Goal: Transaction & Acquisition: Purchase product/service

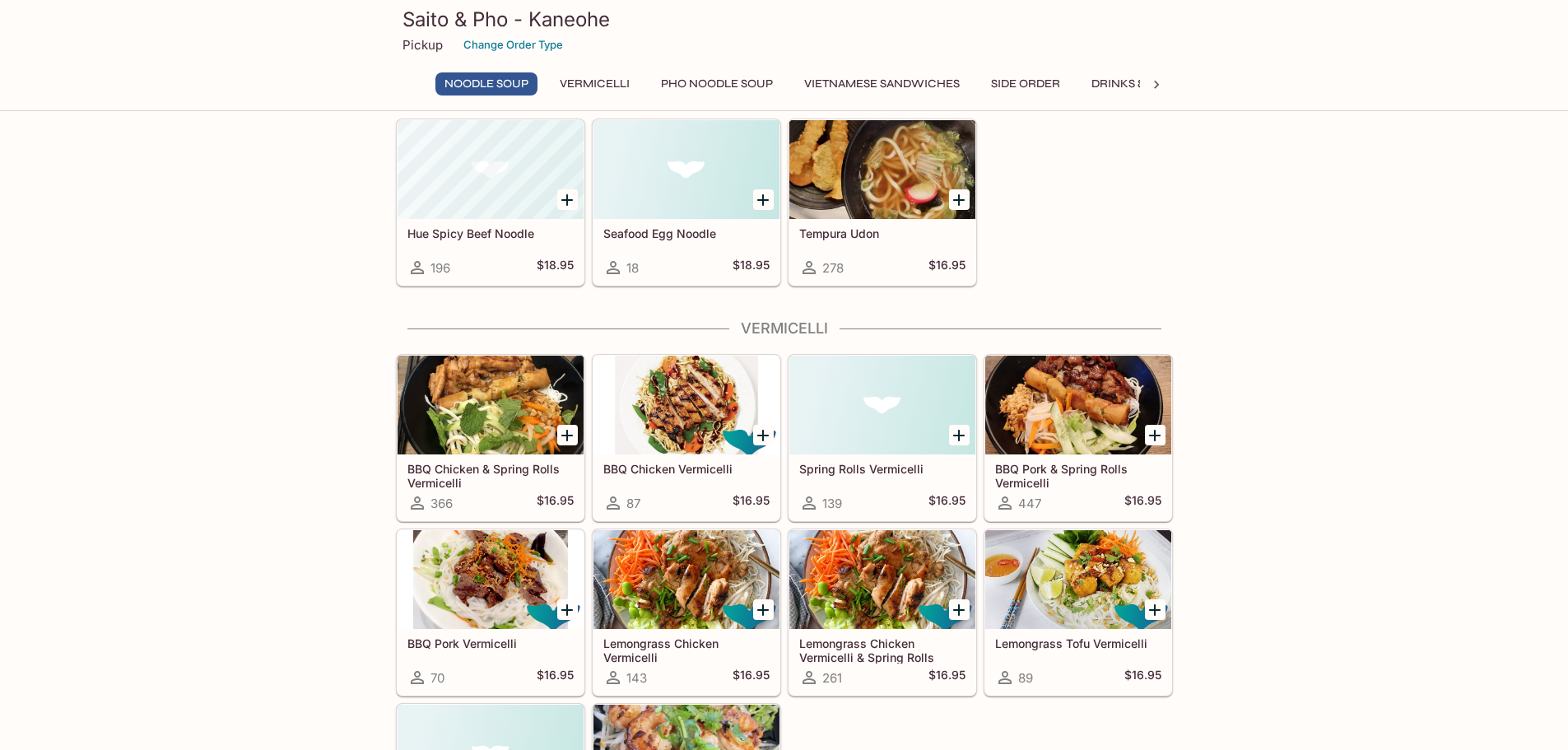
scroll to position [164, 0]
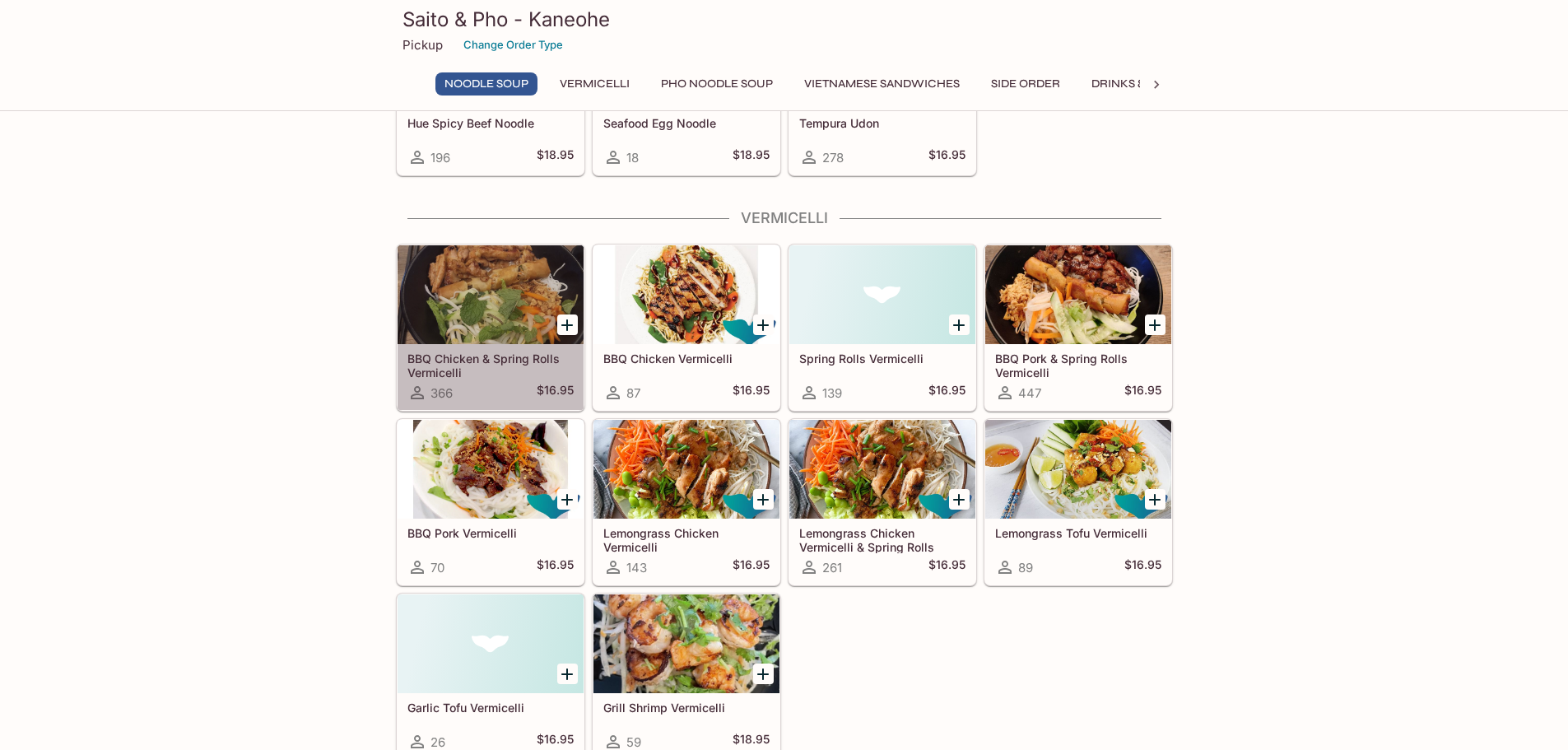
click at [505, 292] on div at bounding box center [491, 294] width 186 height 99
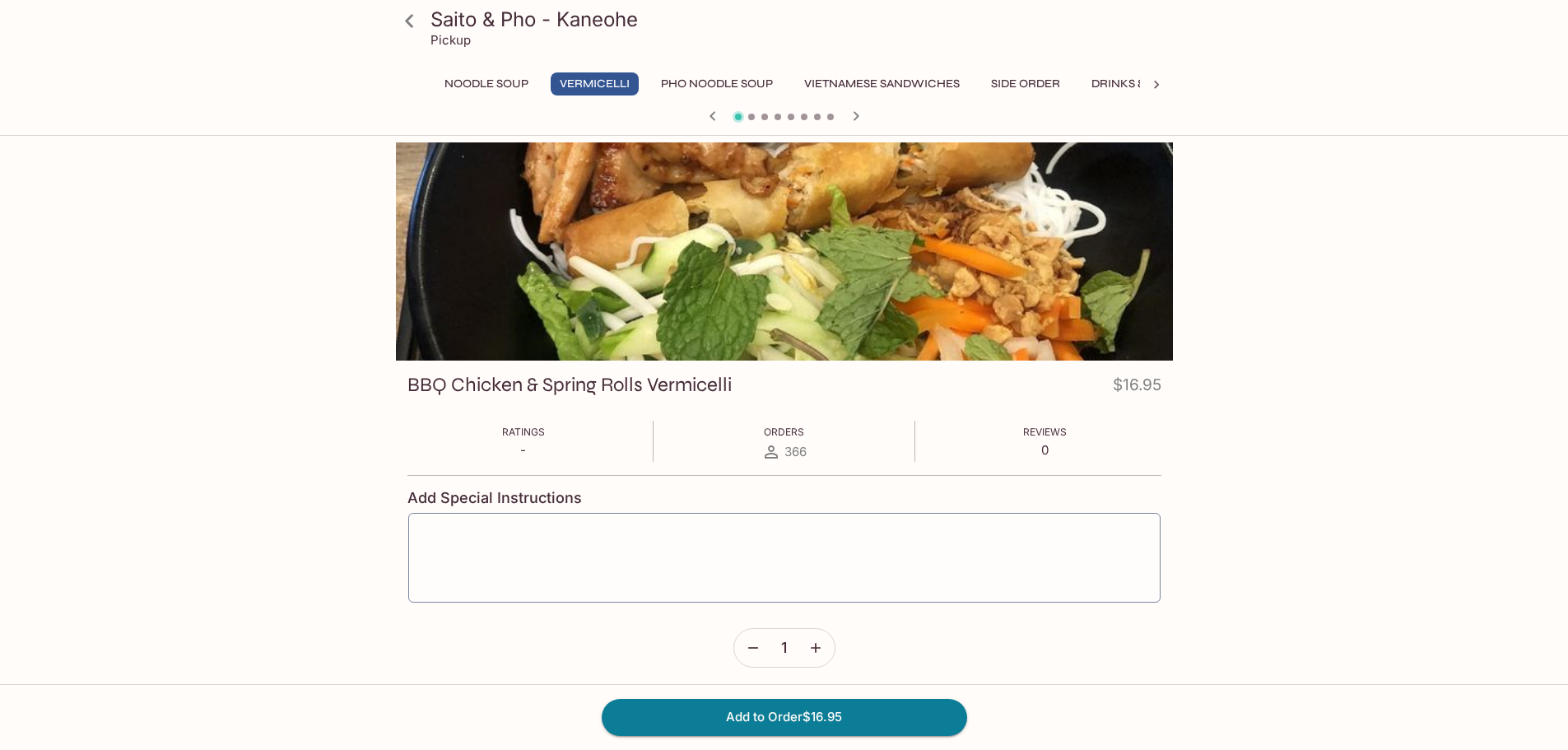
click at [715, 112] on icon "button" at bounding box center [713, 116] width 20 height 20
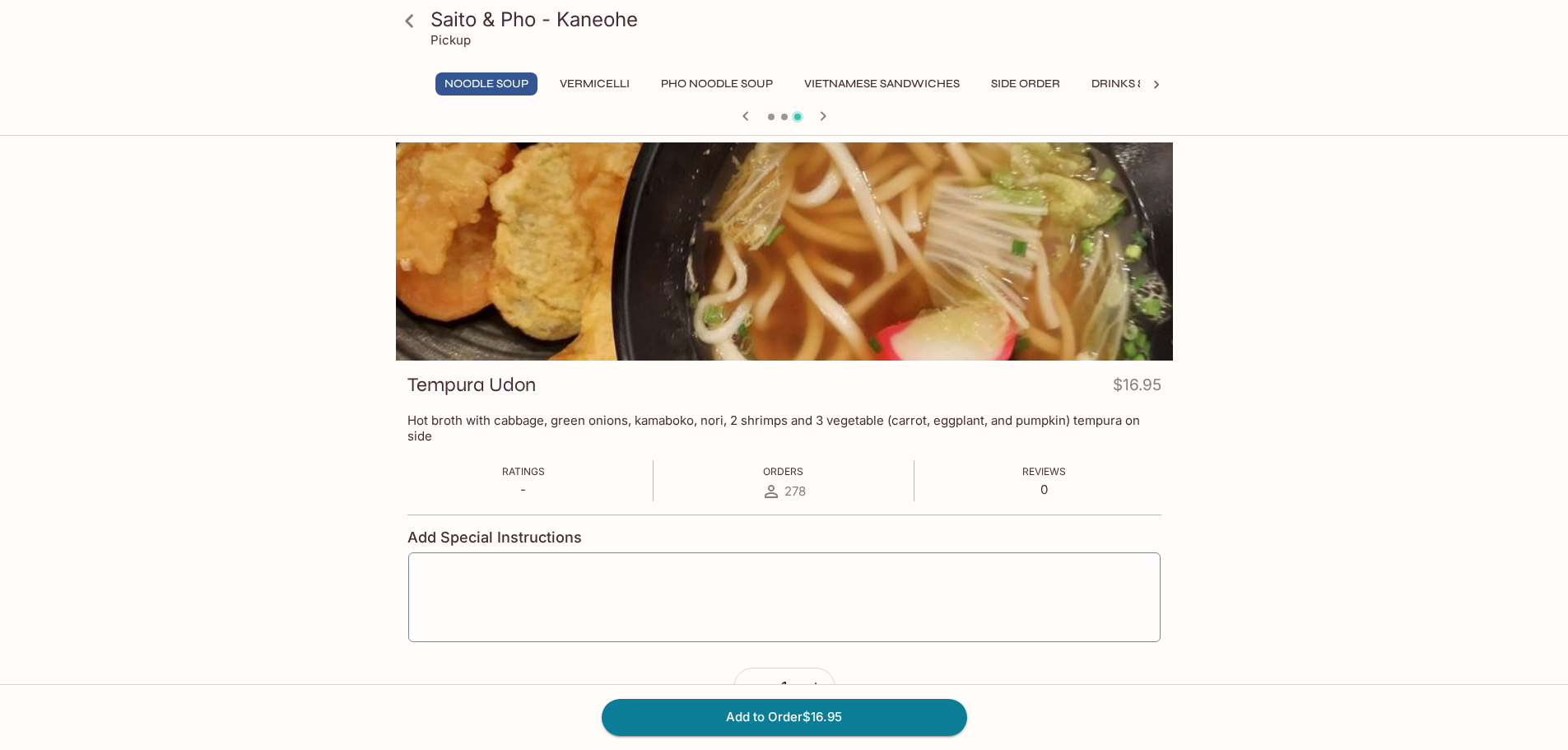
click at [823, 111] on icon "button" at bounding box center [823, 116] width 20 height 20
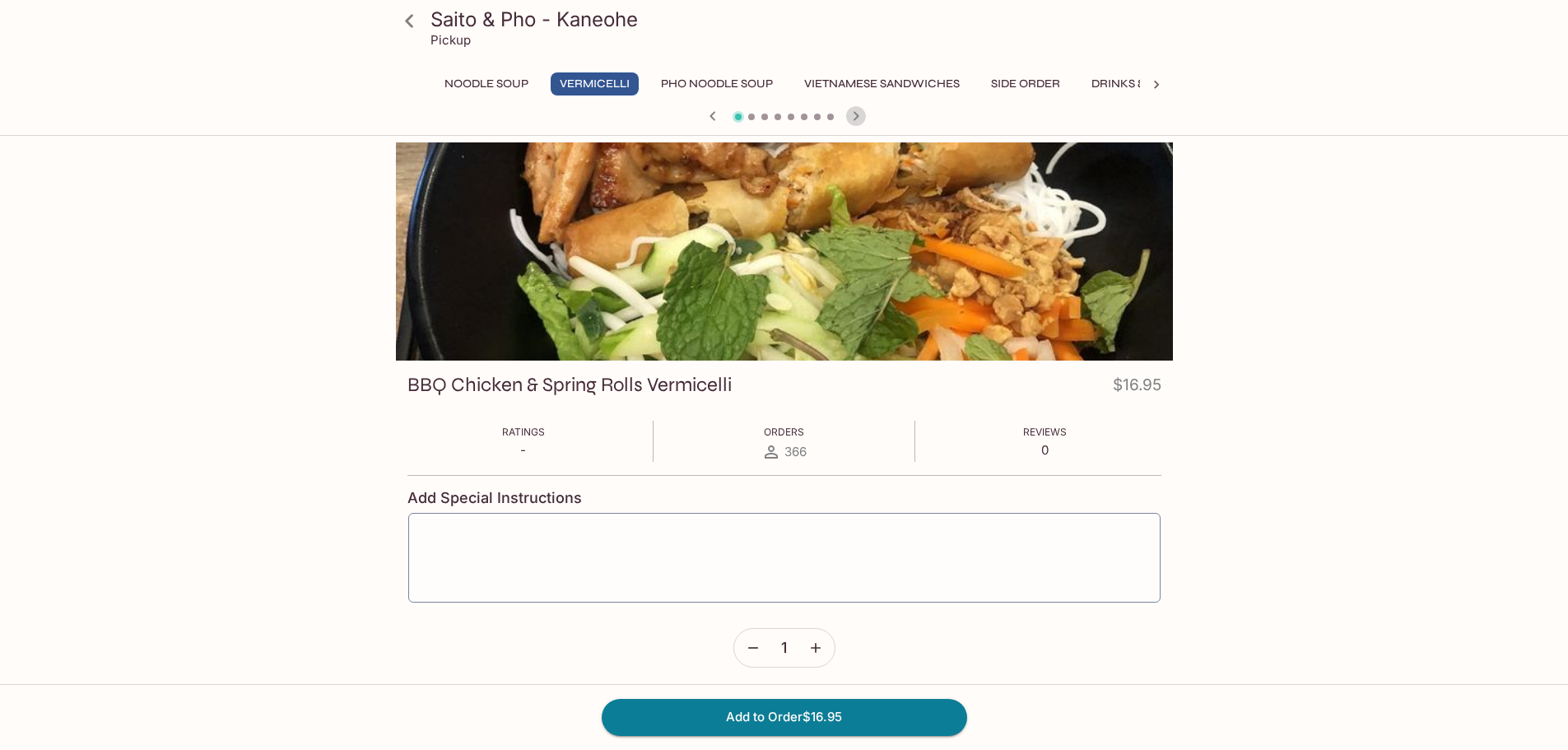
click at [858, 112] on icon "button" at bounding box center [856, 116] width 20 height 20
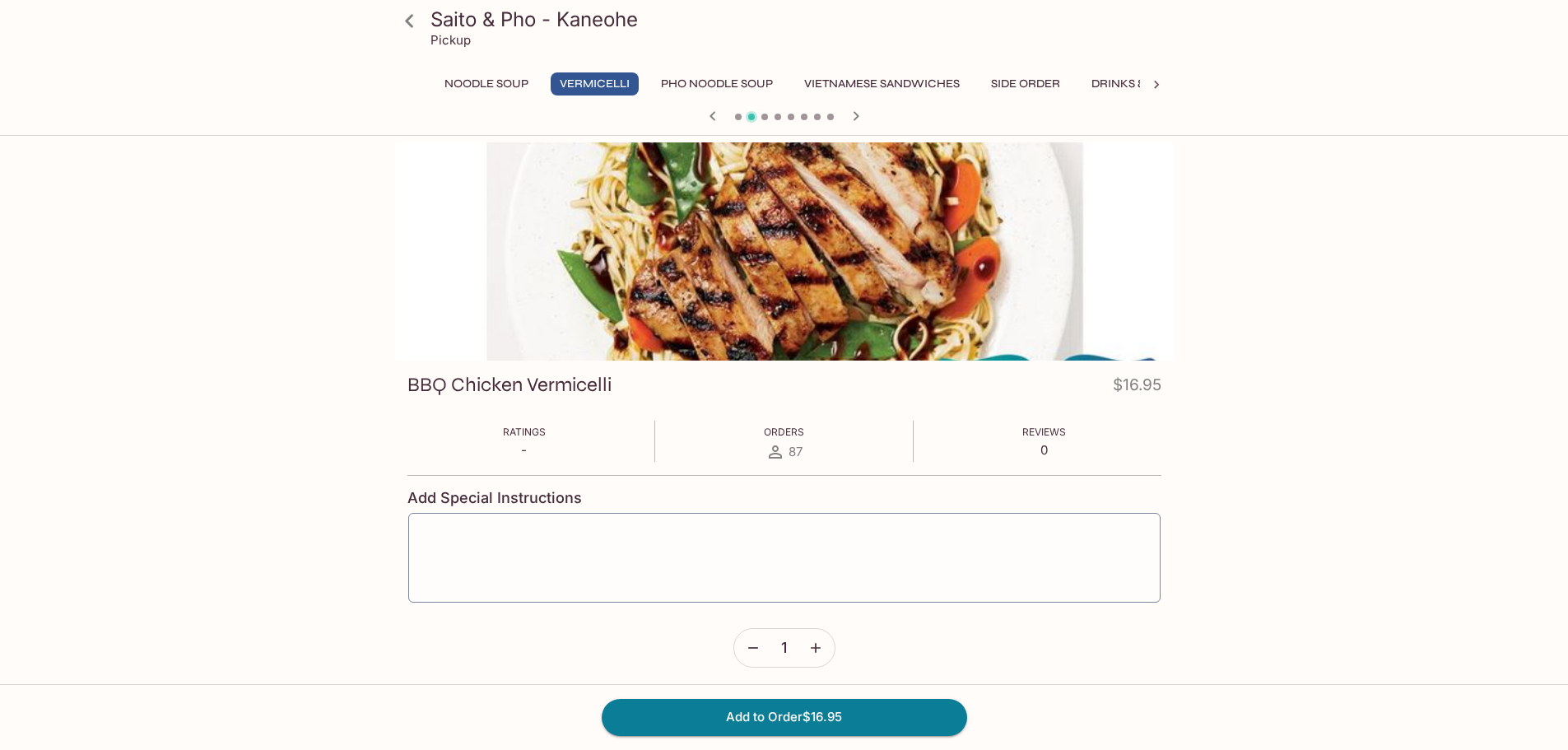
click at [856, 107] on icon "button" at bounding box center [856, 116] width 20 height 20
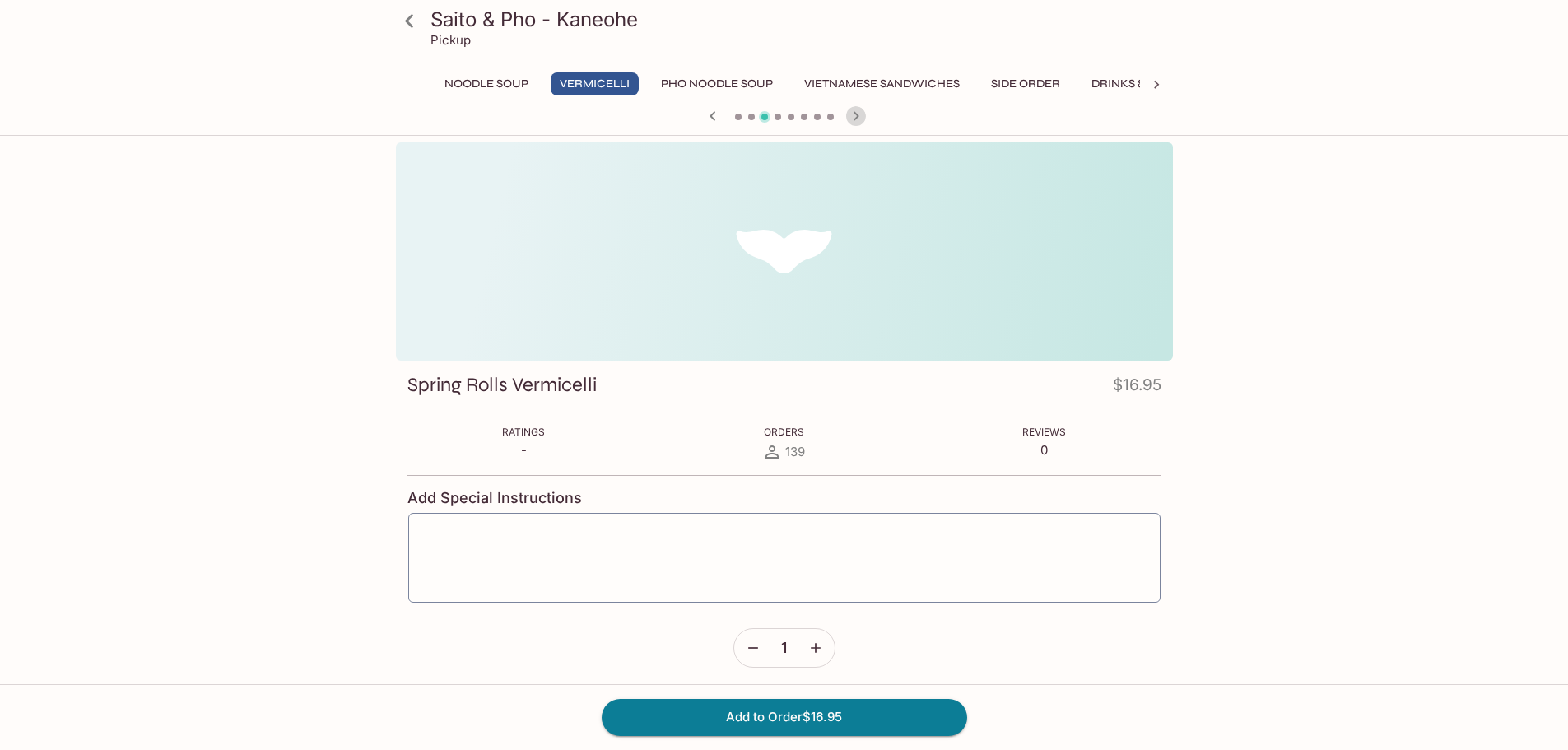
click at [856, 107] on icon "button" at bounding box center [856, 116] width 20 height 20
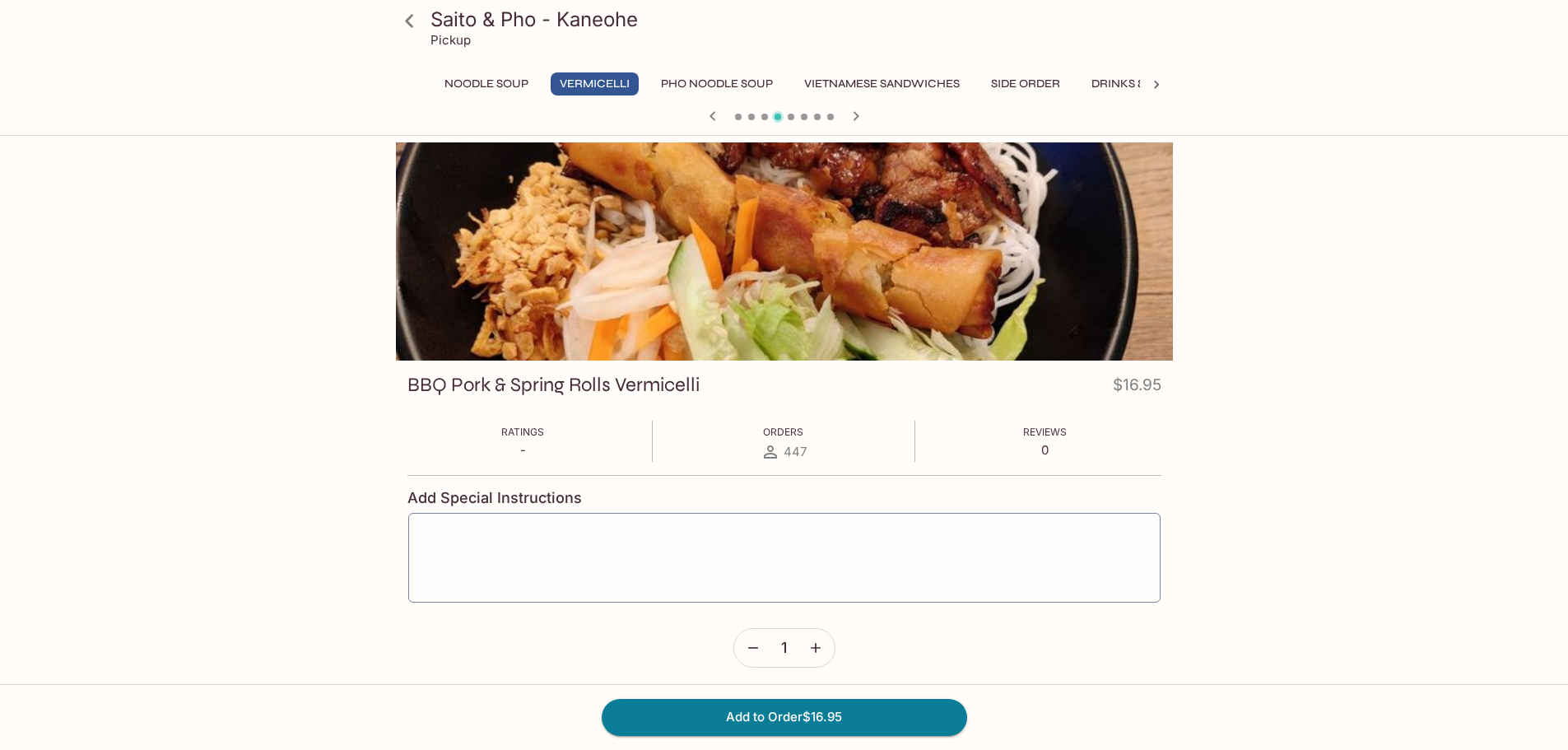
click at [856, 111] on icon "button" at bounding box center [856, 116] width 20 height 20
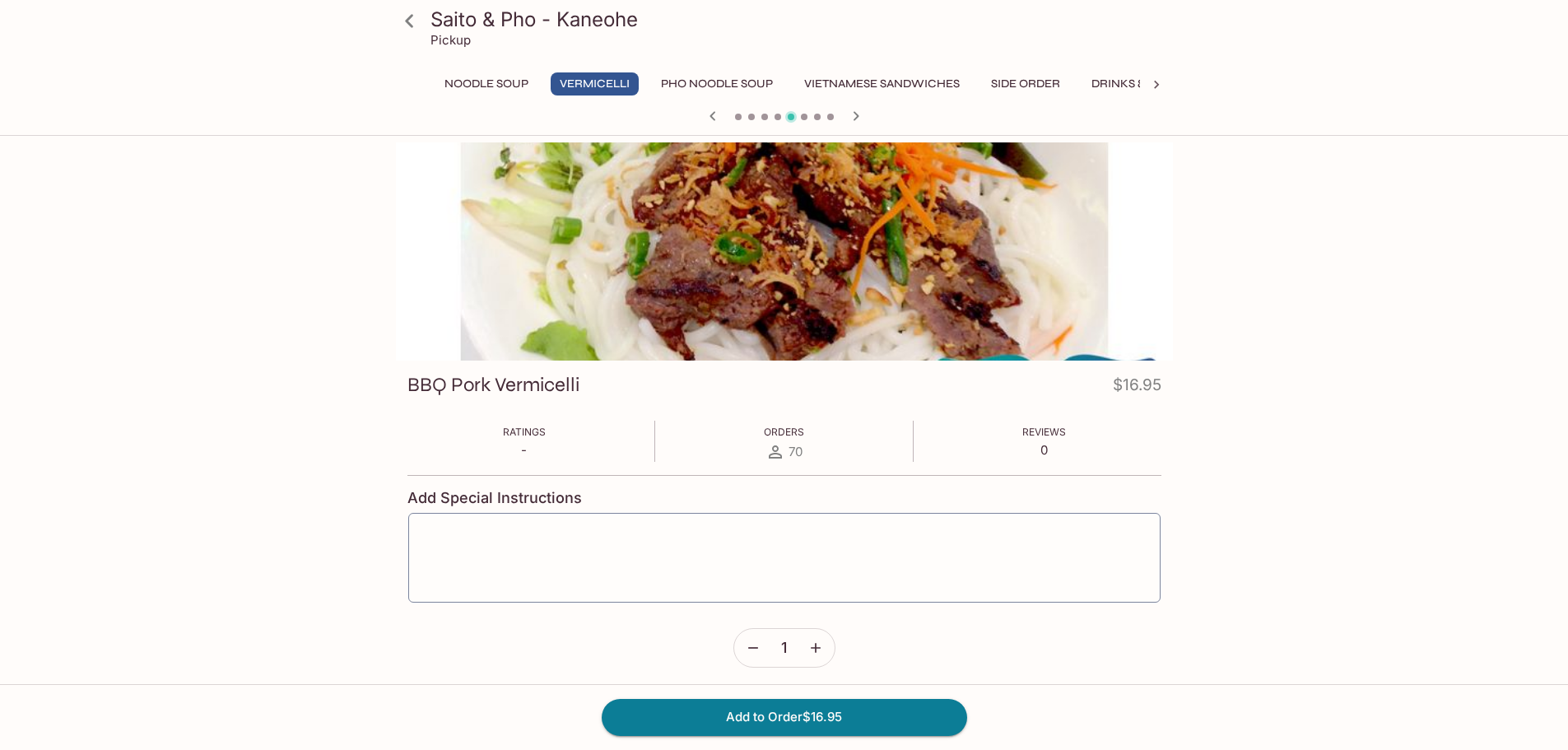
click at [858, 111] on icon "button" at bounding box center [856, 116] width 20 height 20
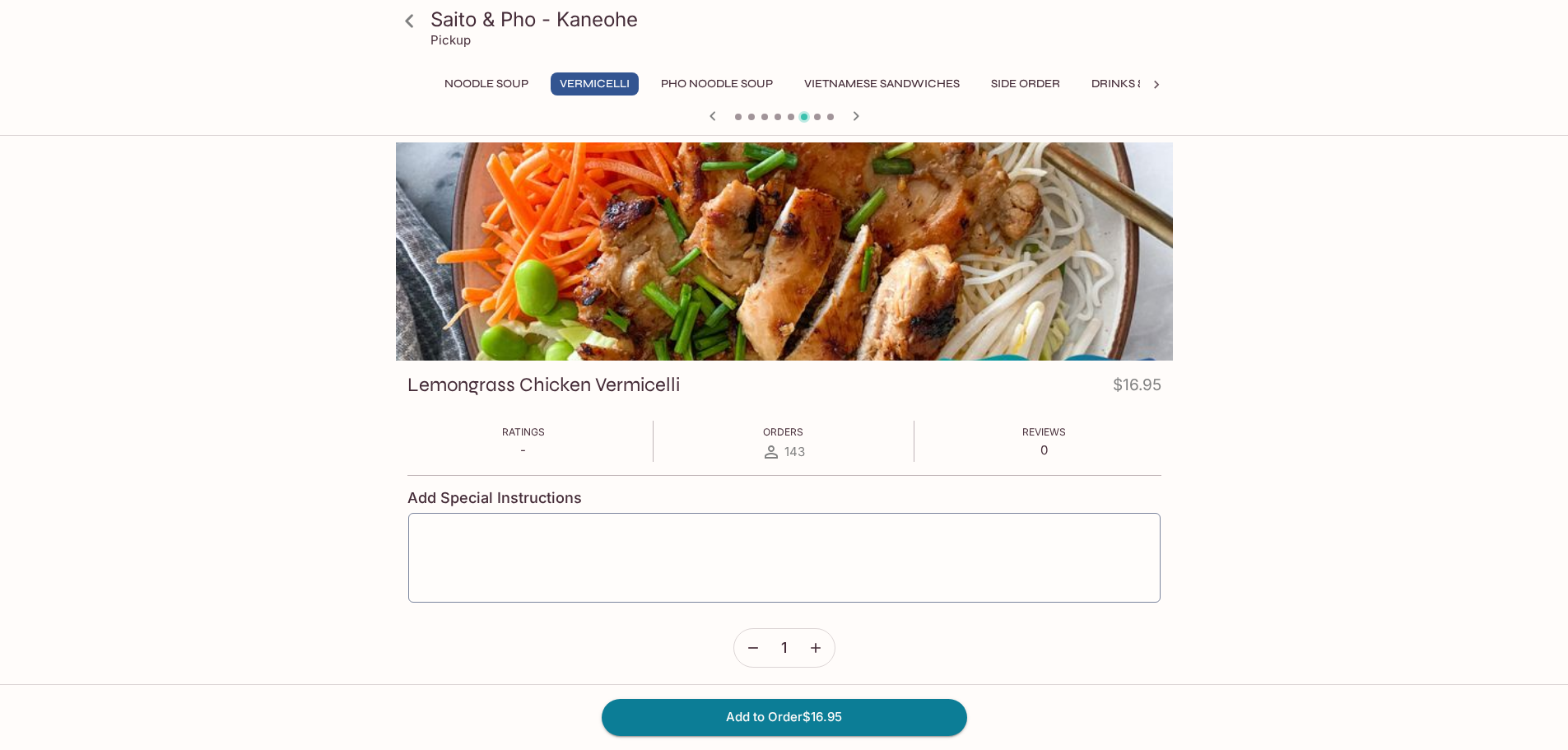
click at [858, 111] on icon "button" at bounding box center [856, 116] width 20 height 20
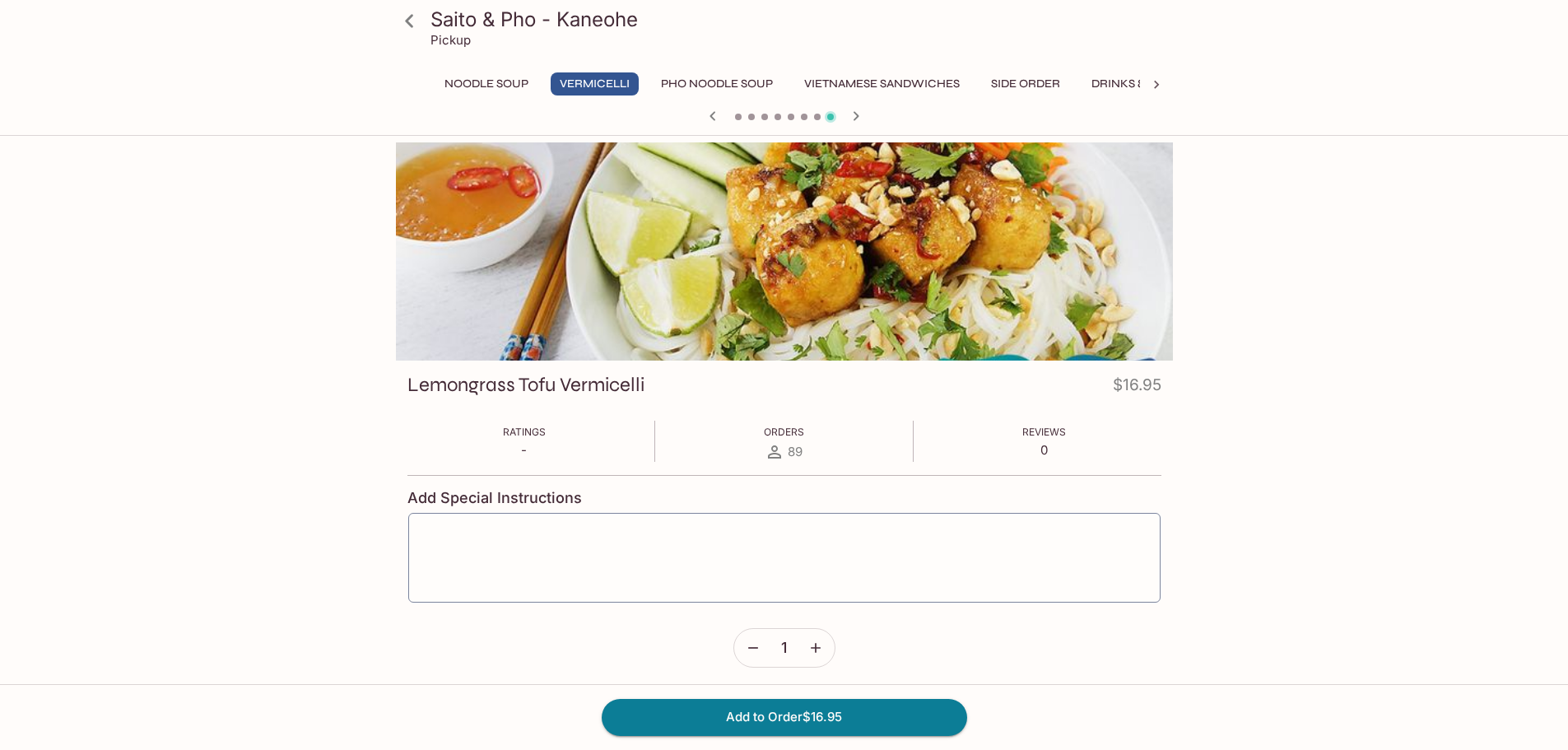
click at [858, 111] on icon "button" at bounding box center [856, 116] width 20 height 20
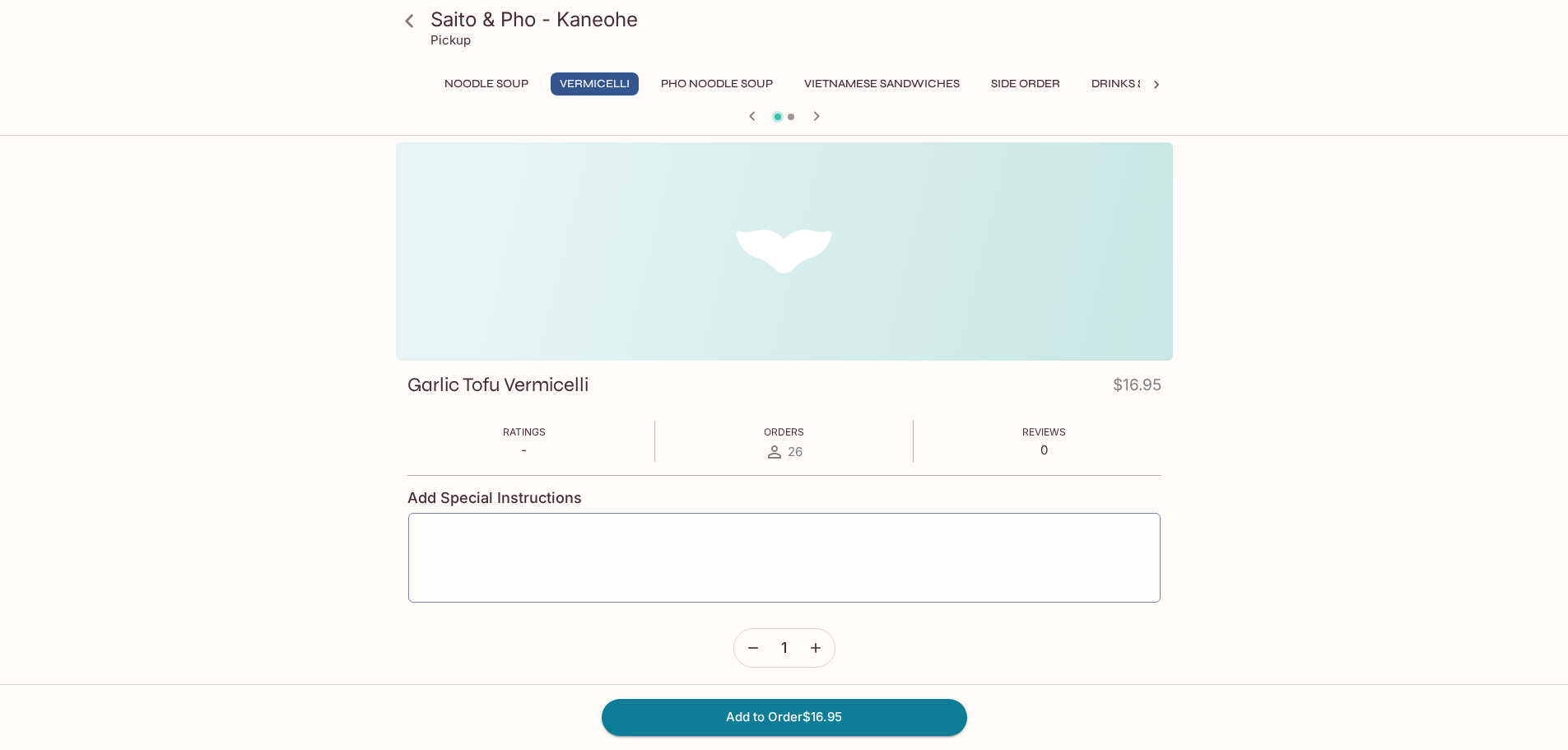
click at [482, 87] on button "Noodle Soup" at bounding box center [487, 83] width 102 height 23
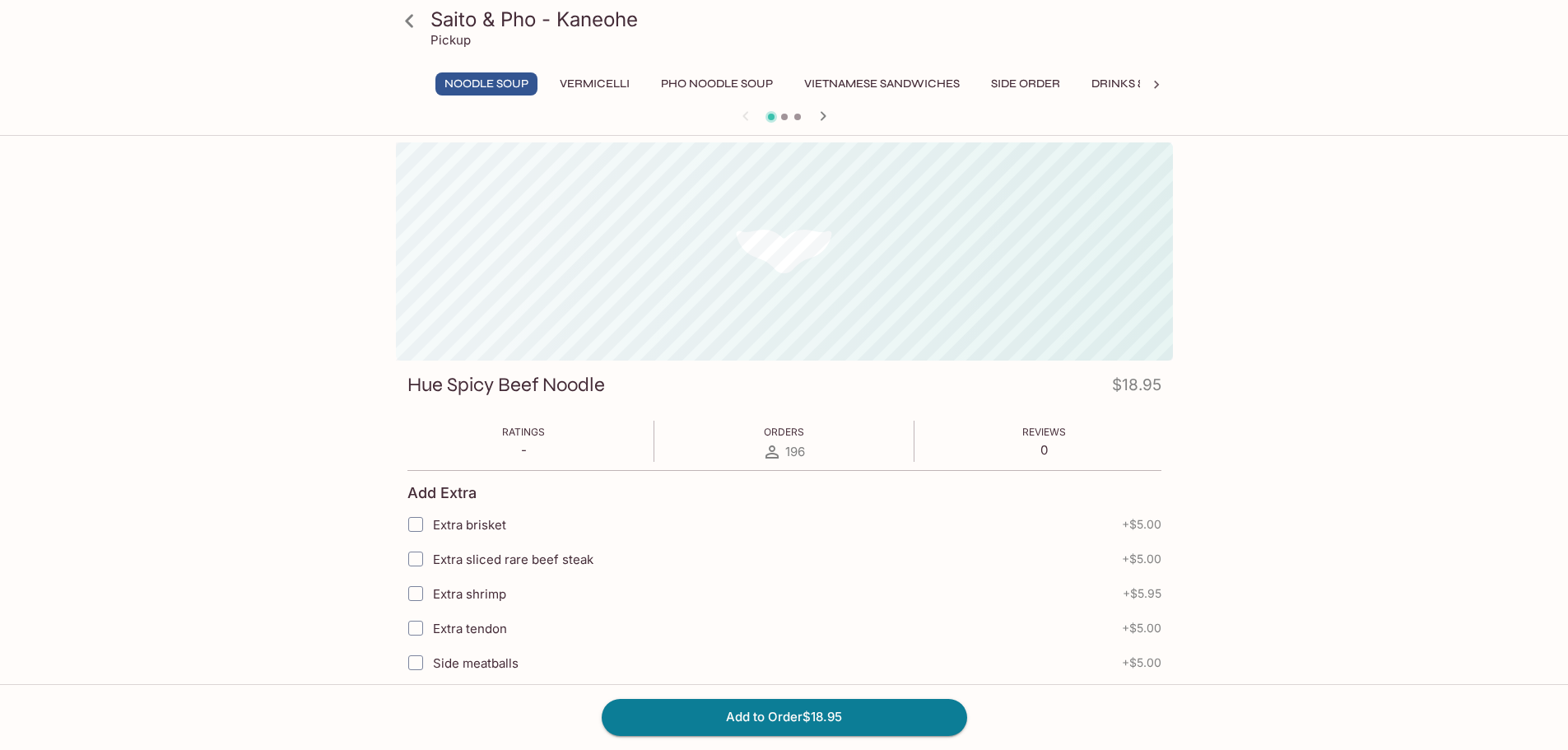
click at [1026, 85] on button "Side Order" at bounding box center [1025, 83] width 87 height 23
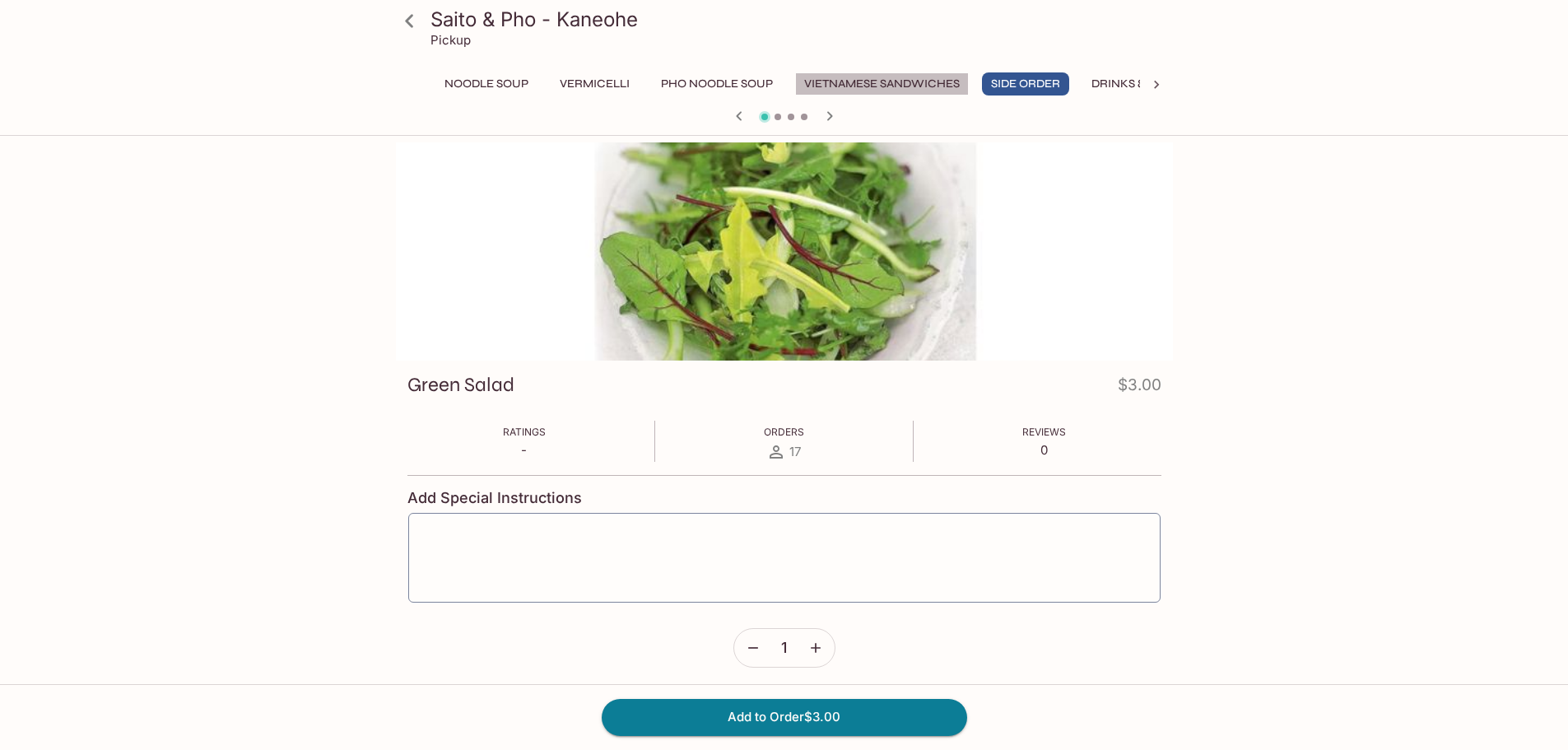
click at [893, 86] on button "Vietnamese Sandwiches" at bounding box center [882, 83] width 174 height 23
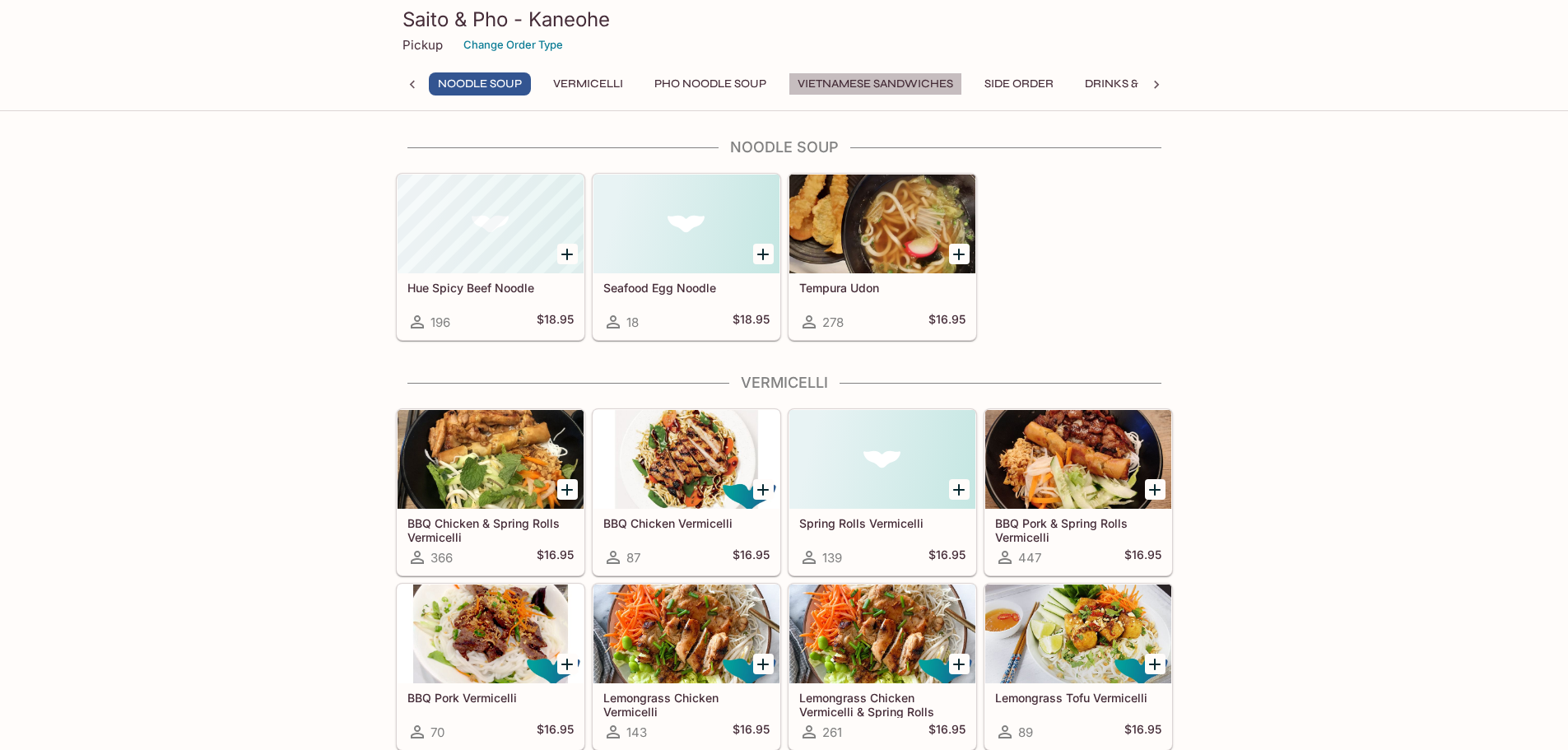
click at [852, 79] on button "Vietnamese Sandwiches" at bounding box center [875, 83] width 174 height 23
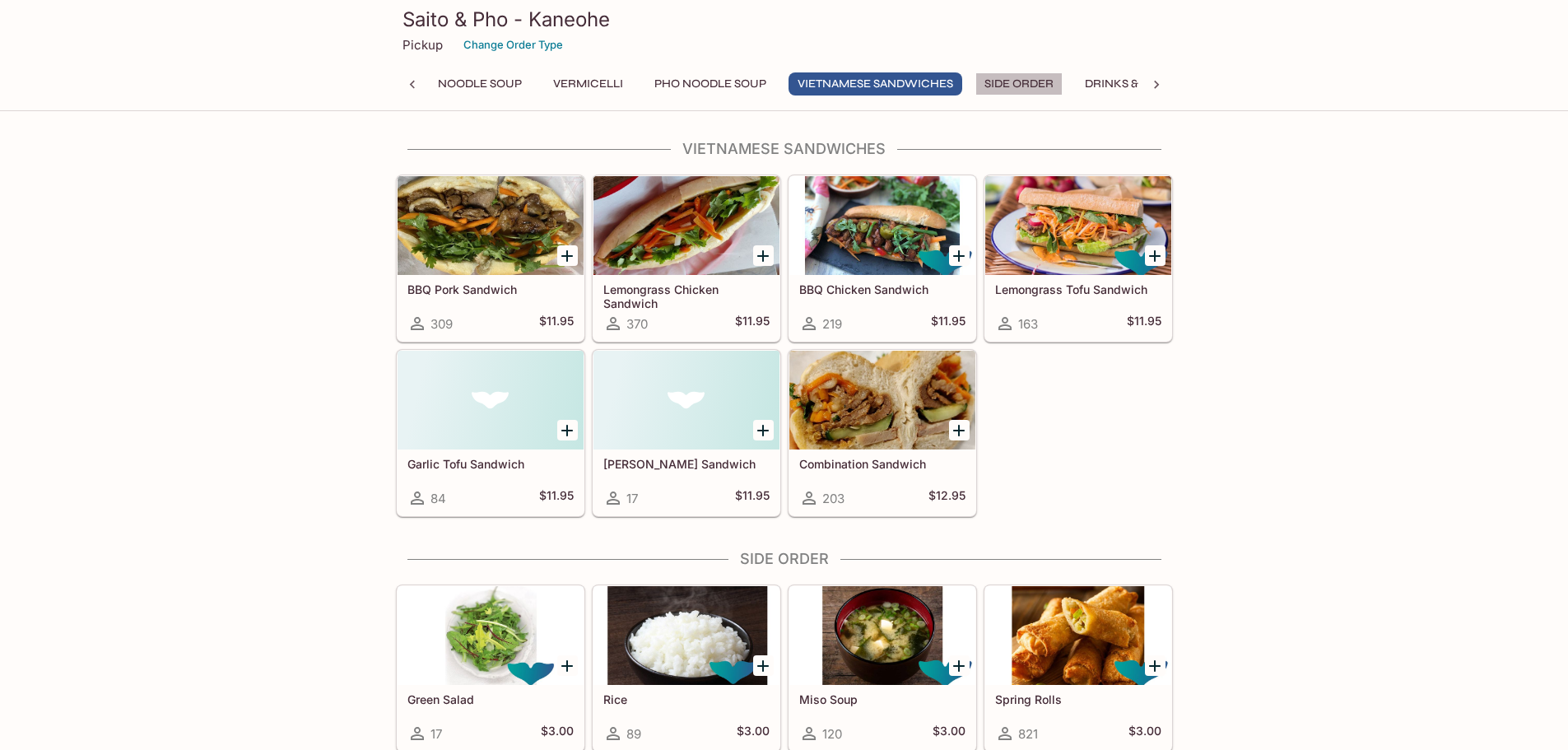
click at [1015, 77] on button "Side Order" at bounding box center [1019, 83] width 87 height 23
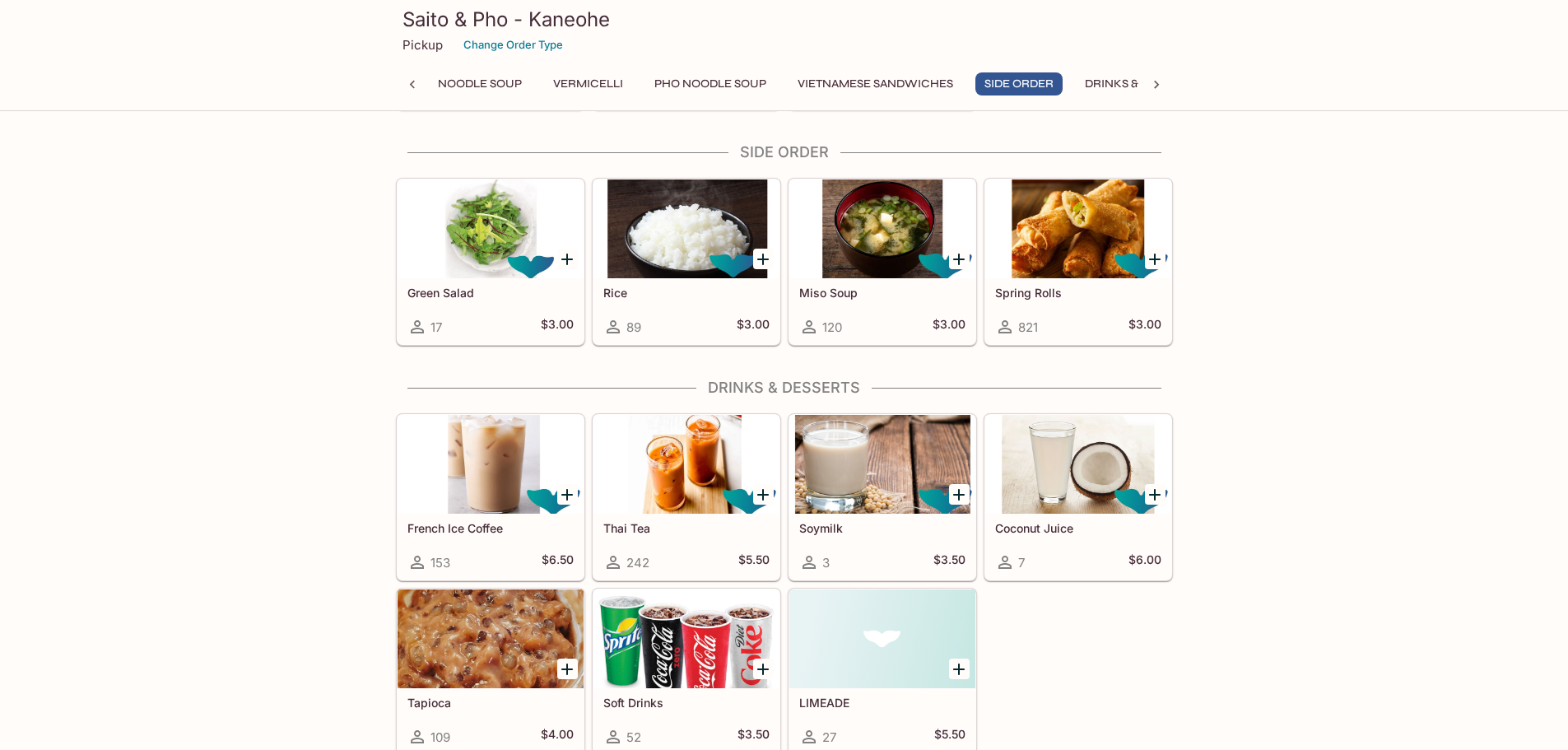
scroll to position [1987, 0]
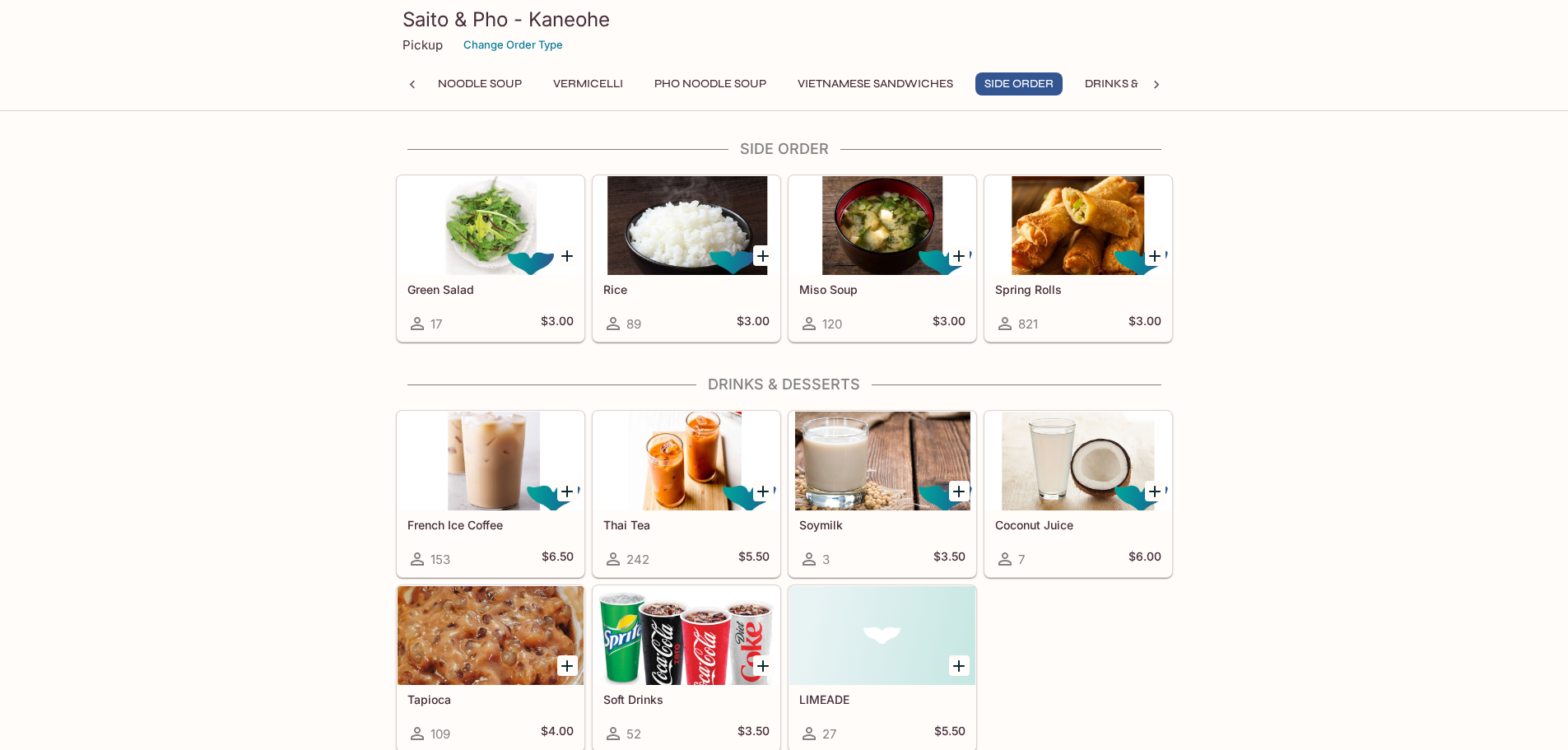
click at [1160, 79] on icon at bounding box center [1157, 85] width 16 height 16
